Goal: Task Accomplishment & Management: Use online tool/utility

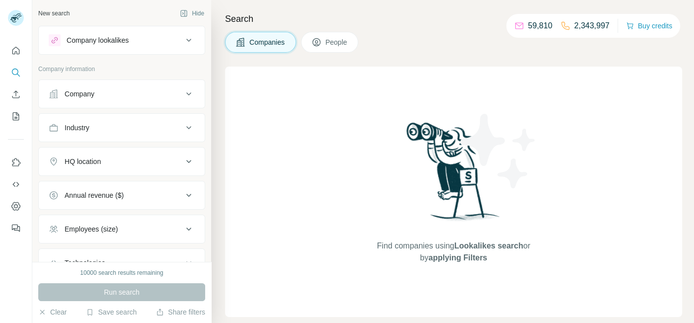
click at [450, 23] on h4 "Search" at bounding box center [453, 19] width 457 height 14
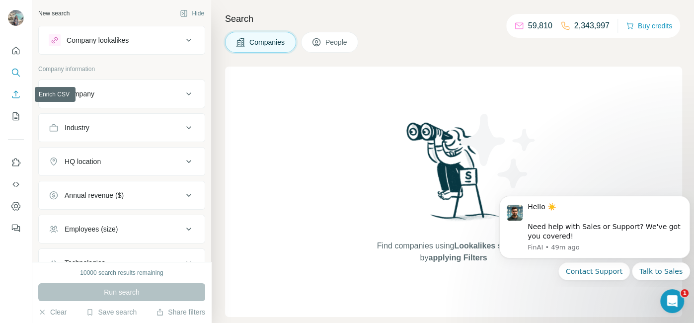
click at [16, 92] on icon "Enrich CSV" at bounding box center [16, 94] width 10 height 10
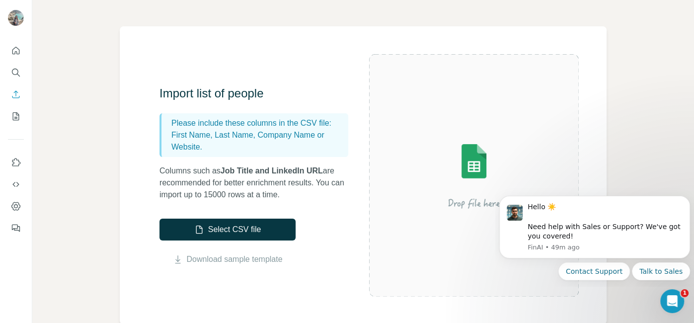
scroll to position [214, 0]
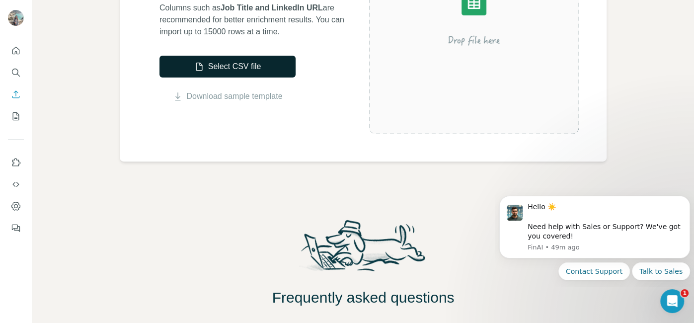
click at [219, 59] on button "Select CSV file" at bounding box center [227, 67] width 136 height 22
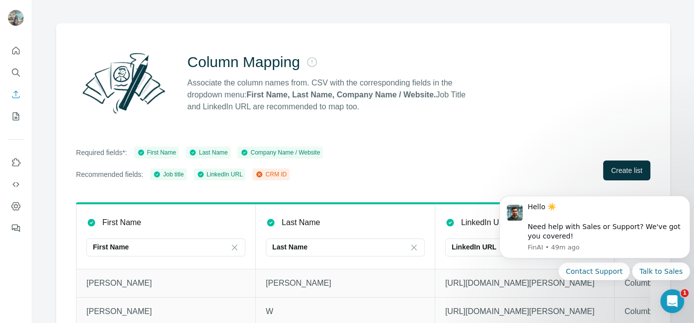
scroll to position [102, 0]
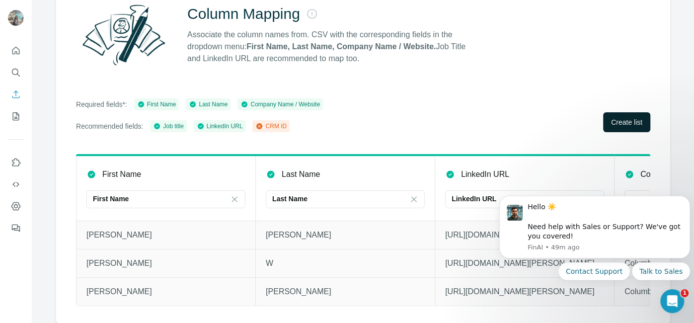
click at [618, 123] on span "Create list" at bounding box center [626, 122] width 31 height 10
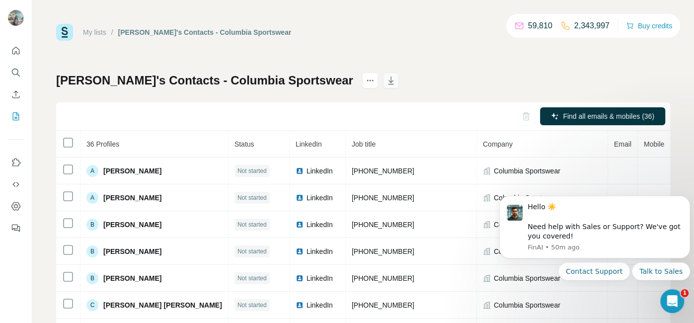
click at [383, 81] on button "button" at bounding box center [391, 81] width 16 height 16
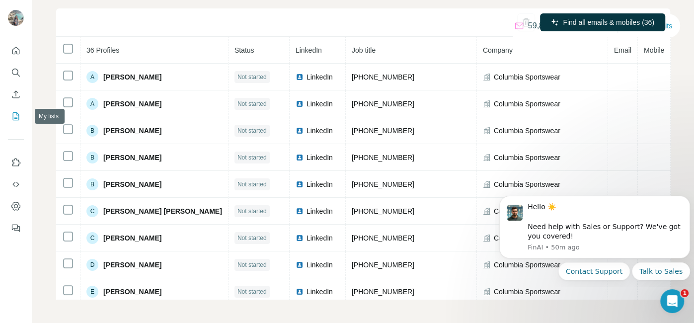
click at [15, 116] on icon "My lists" at bounding box center [16, 116] width 10 height 10
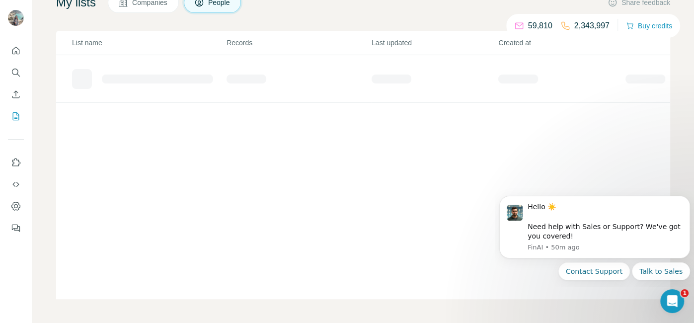
scroll to position [73, 0]
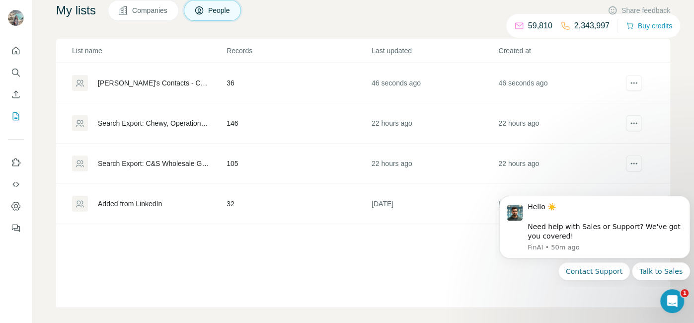
click at [183, 79] on div "[PERSON_NAME]'s Contacts - Columbia Sportswear" at bounding box center [154, 83] width 112 height 10
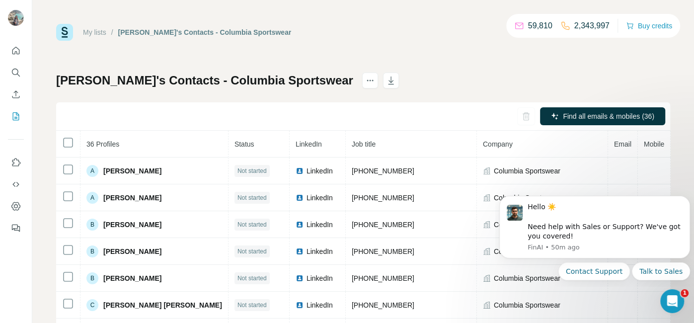
click at [380, 77] on div "[PERSON_NAME]'s Contacts - Columbia Sportswear Find all emails & mobiles (36) 3…" at bounding box center [363, 233] width 614 height 320
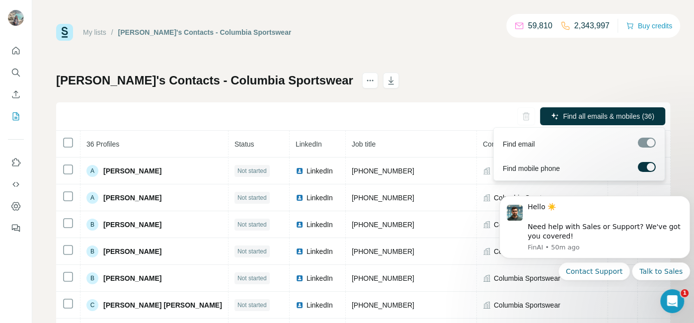
click at [645, 143] on div at bounding box center [646, 143] width 18 height 10
click at [643, 146] on div at bounding box center [646, 143] width 18 height 10
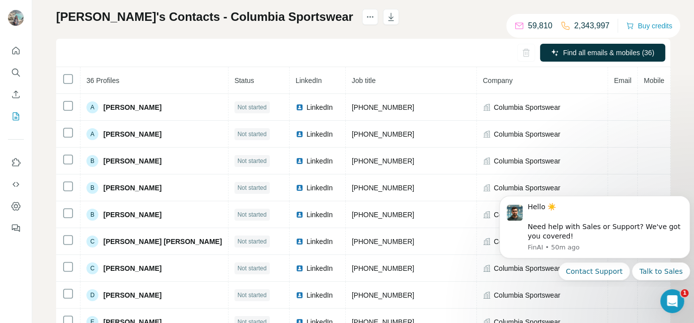
scroll to position [71, 0]
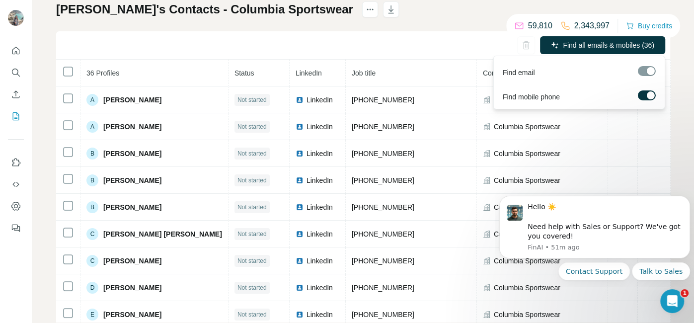
click at [644, 70] on div at bounding box center [646, 71] width 18 height 10
click at [614, 48] on span "Find all emails & mobiles (36)" at bounding box center [608, 45] width 91 height 10
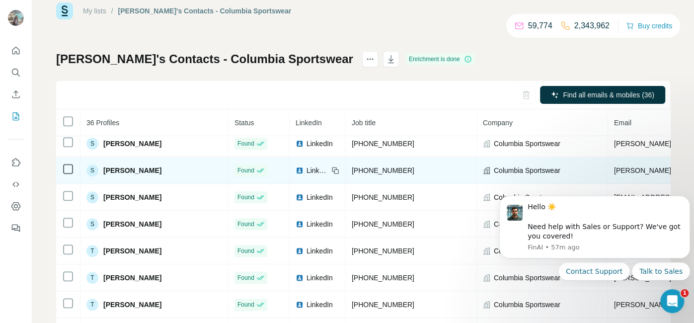
scroll to position [0, 0]
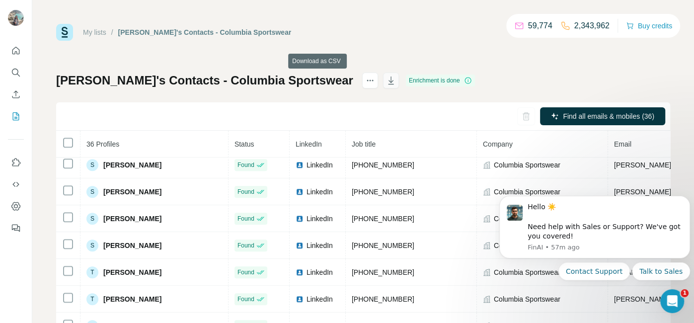
click at [386, 84] on icon "button" at bounding box center [391, 80] width 10 height 10
click at [179, 100] on div "[PERSON_NAME]'s Contacts - Columbia Sportswear Enrichment is done Find all emai…" at bounding box center [363, 233] width 614 height 320
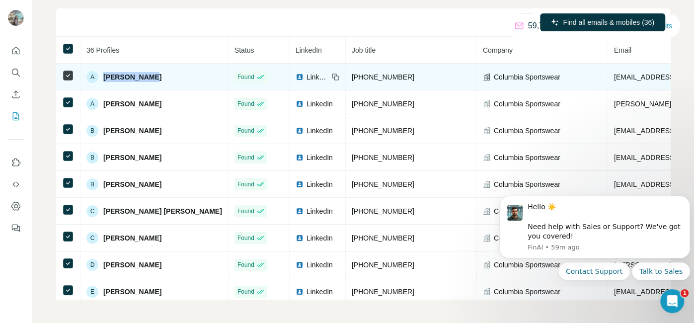
drag, startPoint x: 148, startPoint y: 76, endPoint x: 103, endPoint y: 77, distance: 44.7
click at [103, 77] on div "A [PERSON_NAME]" at bounding box center [154, 77] width 136 height 12
copy span "[PERSON_NAME]"
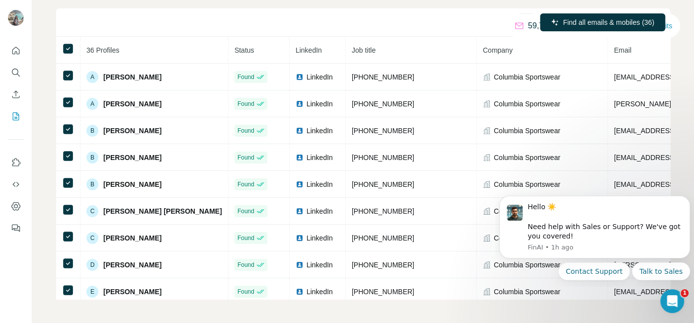
click at [295, 11] on div "Find all emails & mobiles (36)" at bounding box center [363, 22] width 614 height 28
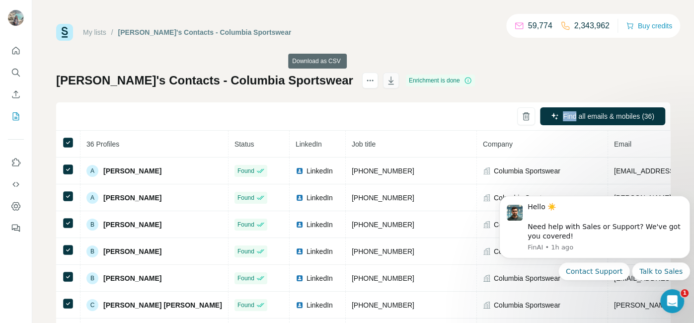
click at [388, 81] on icon "button" at bounding box center [390, 81] width 5 height 3
click at [293, 93] on div "[PERSON_NAME]'s Contacts - Columbia Sportswear Enrichment is done Find all emai…" at bounding box center [363, 233] width 614 height 320
click at [365, 83] on icon "actions" at bounding box center [370, 80] width 10 height 10
click at [18, 92] on icon "Enrich CSV" at bounding box center [16, 94] width 10 height 10
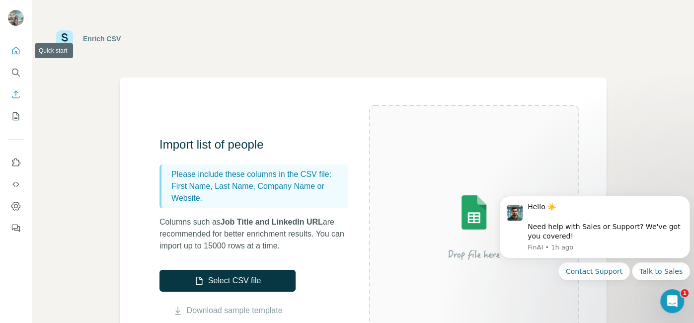
click at [12, 49] on icon "Quick start" at bounding box center [16, 51] width 10 height 10
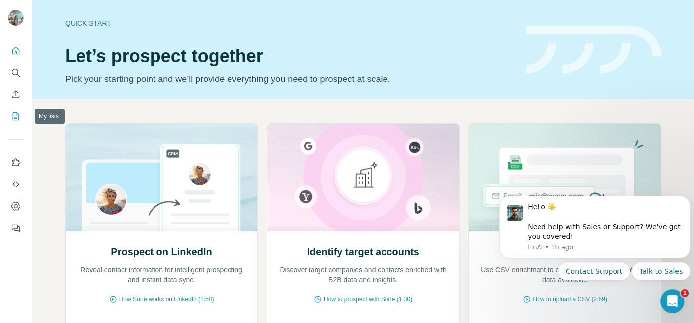
click at [15, 118] on icon "My lists" at bounding box center [16, 116] width 10 height 10
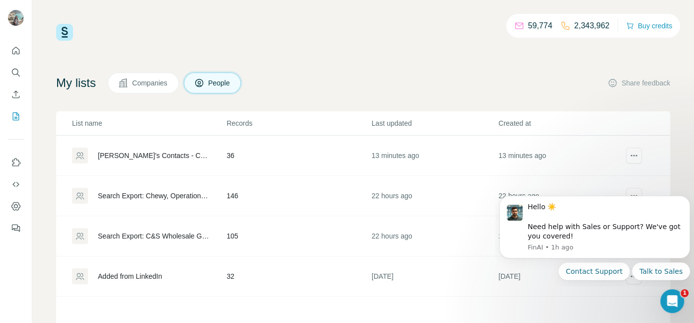
click at [165, 159] on div "[PERSON_NAME]'s Contacts - Columbia Sportswear" at bounding box center [154, 155] width 112 height 10
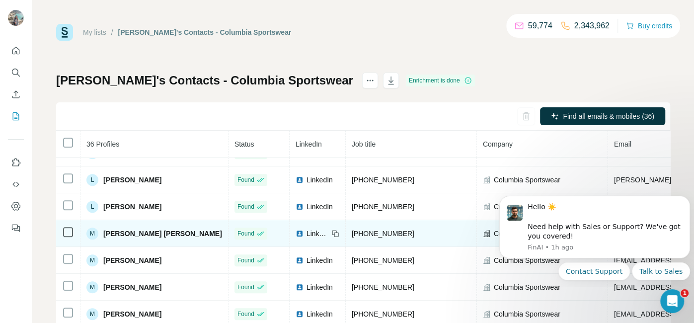
scroll to position [161, 0]
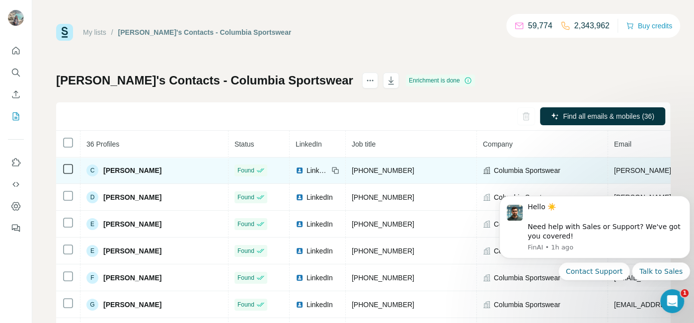
click at [121, 170] on span "[PERSON_NAME]" at bounding box center [132, 170] width 58 height 10
copy span "[PERSON_NAME]"
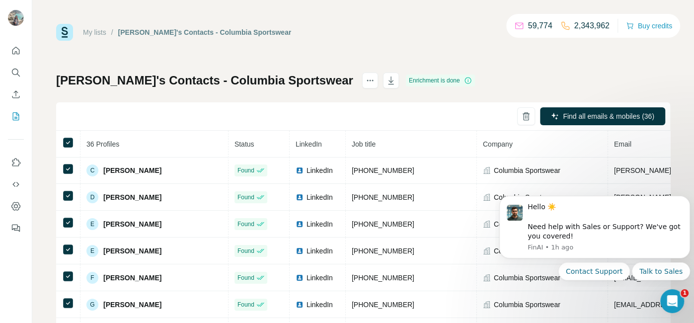
click at [153, 127] on div "Find all emails & mobiles (36)" at bounding box center [363, 116] width 614 height 28
click at [686, 147] on div "My lists / [PERSON_NAME]'s Contacts - Columbia Sportswear 59,774 2,343,962 Buy …" at bounding box center [362, 161] width 661 height 323
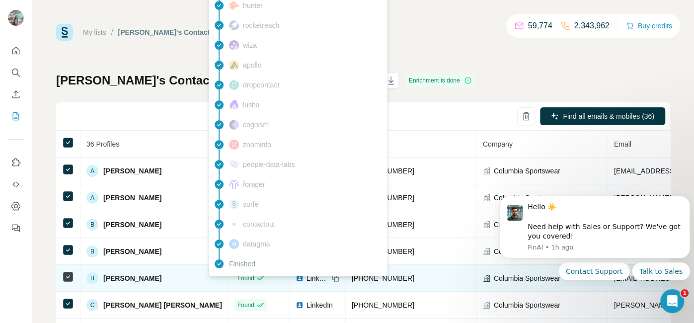
scroll to position [214, 0]
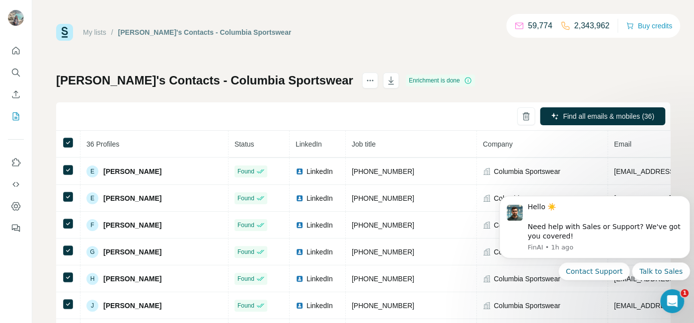
click at [463, 75] on div "[PERSON_NAME]'s Contacts - Columbia Sportswear Enrichment is done Find all emai…" at bounding box center [363, 233] width 614 height 320
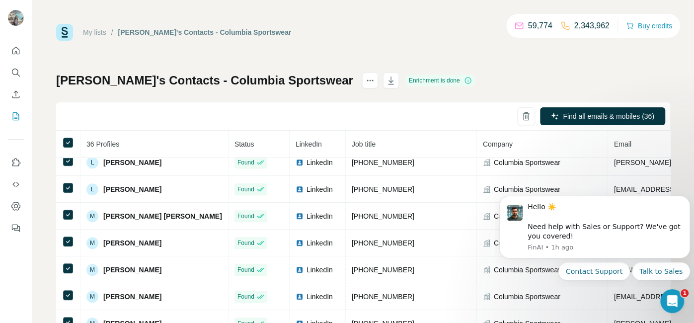
scroll to position [715, 0]
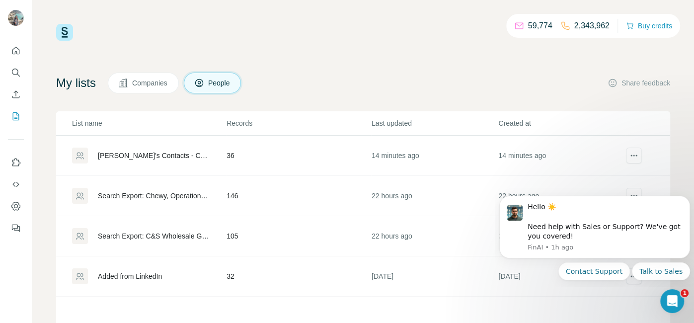
click at [13, 93] on icon "Enrich CSV" at bounding box center [16, 94] width 10 height 10
click at [15, 95] on icon "Enrich CSV" at bounding box center [15, 93] width 7 height 7
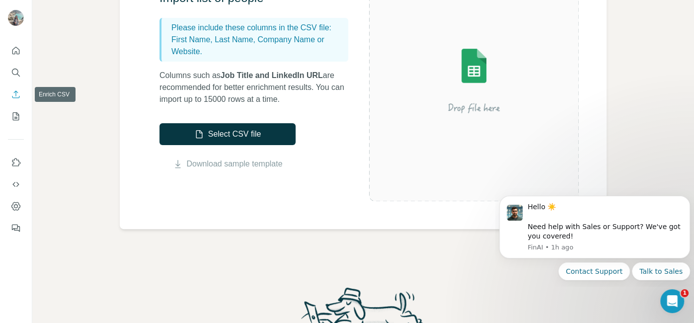
scroll to position [145, 0]
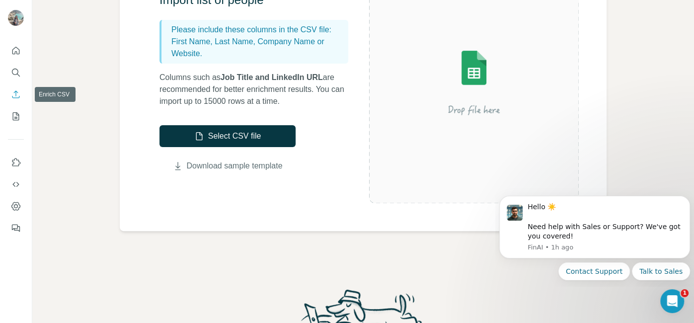
click at [176, 165] on icon "button" at bounding box center [178, 166] width 10 height 10
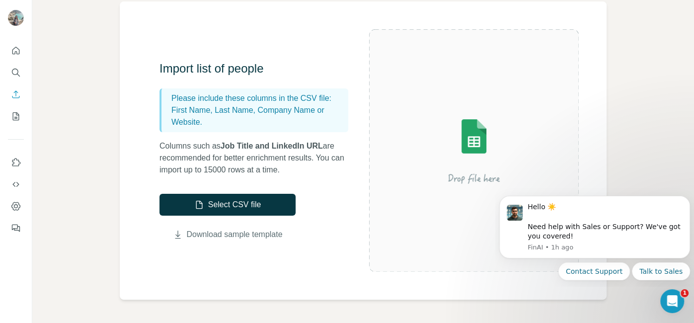
scroll to position [75, 0]
click at [461, 156] on img at bounding box center [473, 150] width 179 height 119
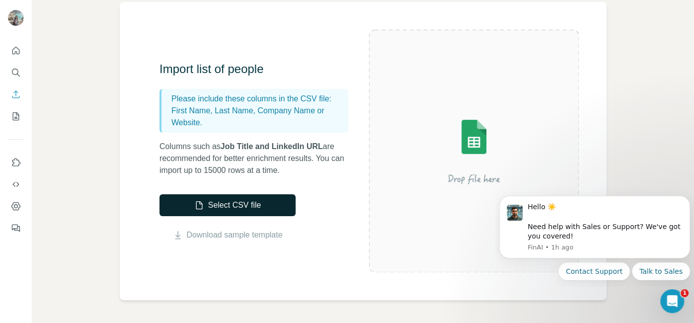
click at [202, 212] on button "Select CSV file" at bounding box center [227, 205] width 136 height 22
click at [2, 63] on div at bounding box center [16, 136] width 32 height 201
click at [14, 50] on icon "Quick start" at bounding box center [16, 51] width 10 height 10
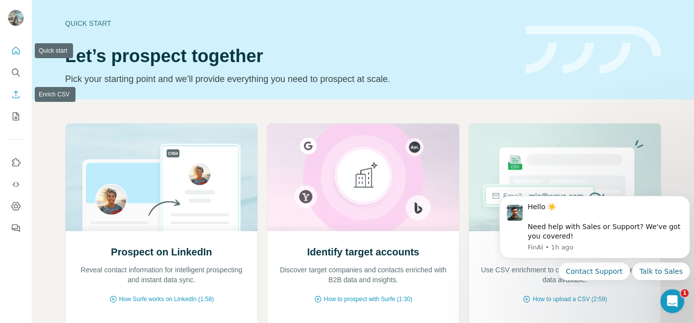
click at [14, 116] on icon "My lists" at bounding box center [16, 116] width 10 height 10
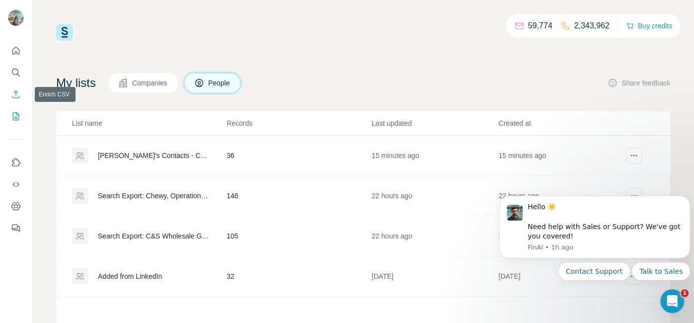
click at [15, 119] on icon "My lists" at bounding box center [16, 116] width 10 height 10
click at [126, 154] on div "[PERSON_NAME]'s Contacts - Columbia Sportswear" at bounding box center [154, 155] width 112 height 10
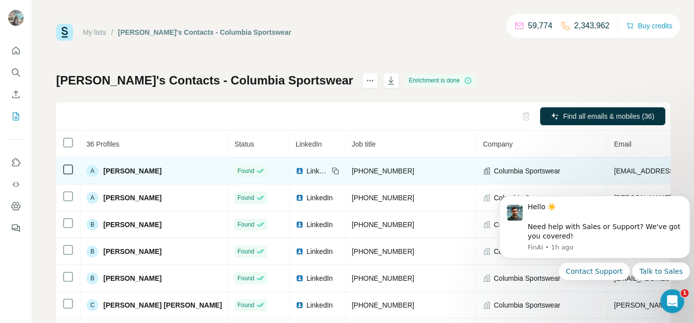
click at [132, 165] on div "A [PERSON_NAME]" at bounding box center [123, 171] width 75 height 12
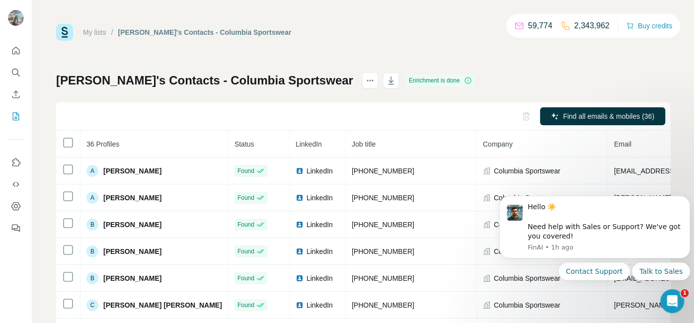
click at [50, 147] on div "My lists / [PERSON_NAME]'s Contacts - Columbia Sportswear 59,774 2,343,962 Buy …" at bounding box center [362, 161] width 661 height 323
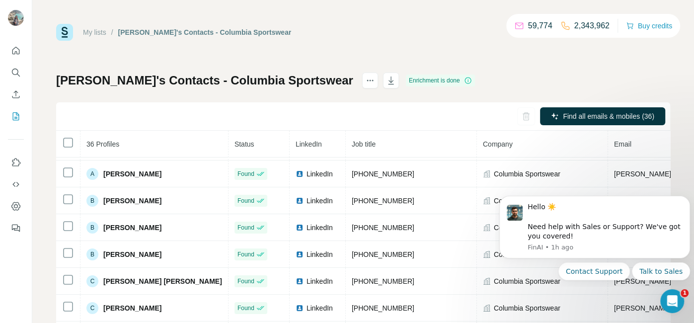
scroll to position [25, 0]
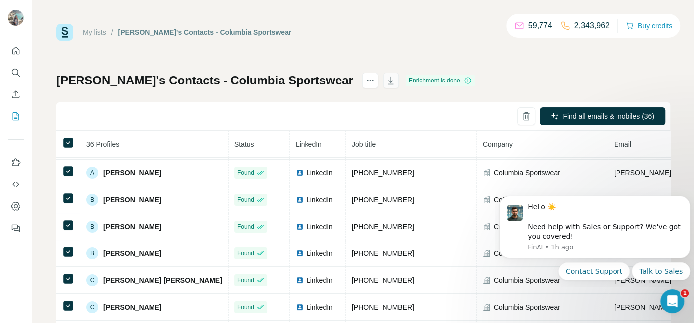
click at [383, 74] on button "button" at bounding box center [391, 81] width 16 height 16
click at [383, 86] on button "button" at bounding box center [391, 81] width 16 height 16
click at [388, 81] on icon "button" at bounding box center [390, 80] width 5 height 8
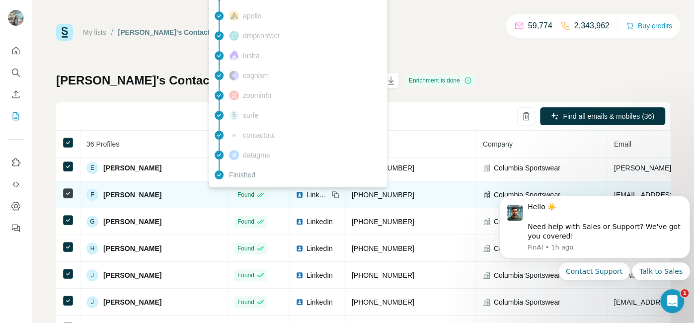
scroll to position [250, 0]
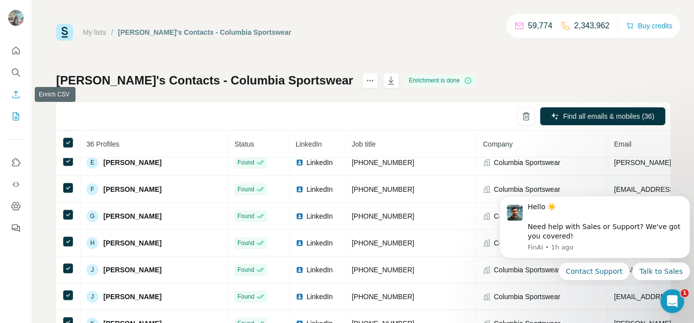
click at [21, 95] on button "Enrich CSV" at bounding box center [16, 94] width 16 height 18
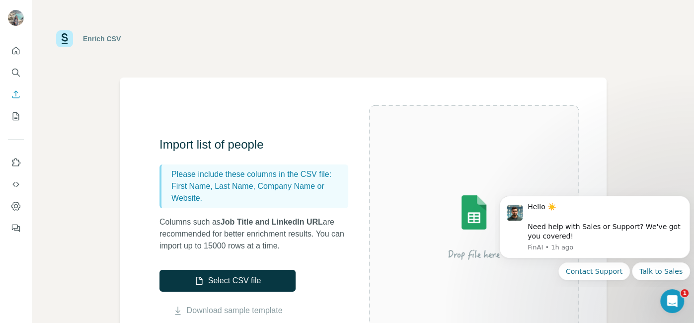
click at [450, 222] on img at bounding box center [473, 226] width 179 height 119
click at [465, 220] on img at bounding box center [473, 226] width 179 height 119
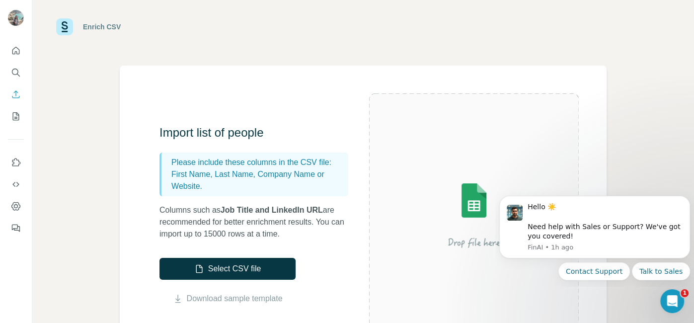
scroll to position [11, 0]
